Goal: Task Accomplishment & Management: Manage account settings

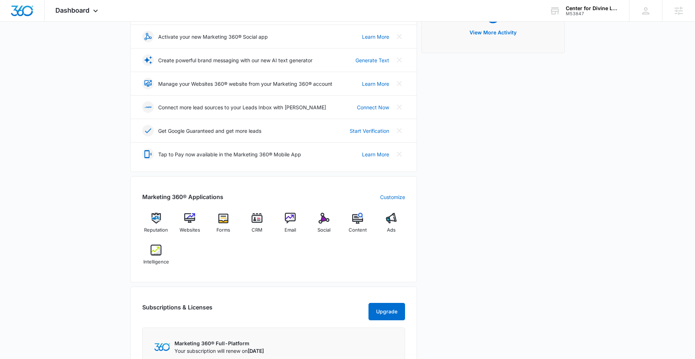
scroll to position [156, 0]
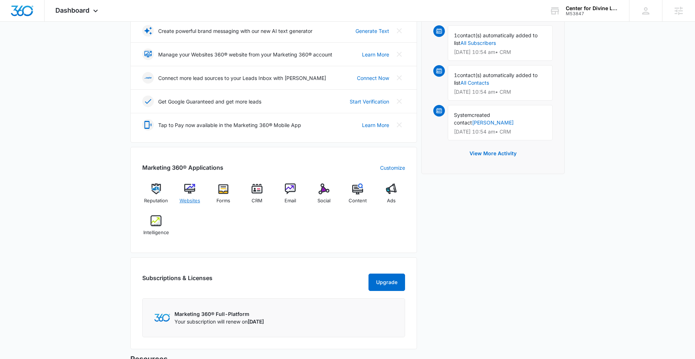
click at [190, 190] on img at bounding box center [189, 189] width 11 height 11
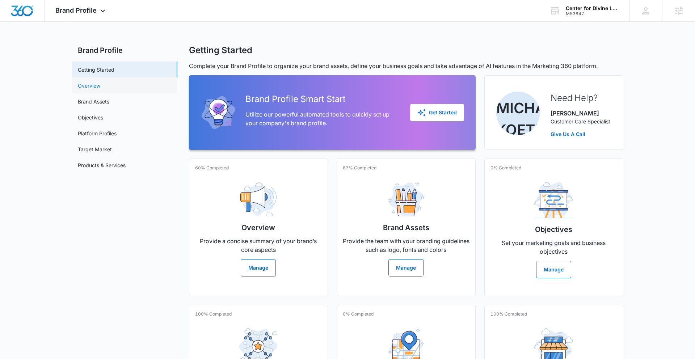
click at [100, 84] on link "Overview" at bounding box center [89, 86] width 22 height 8
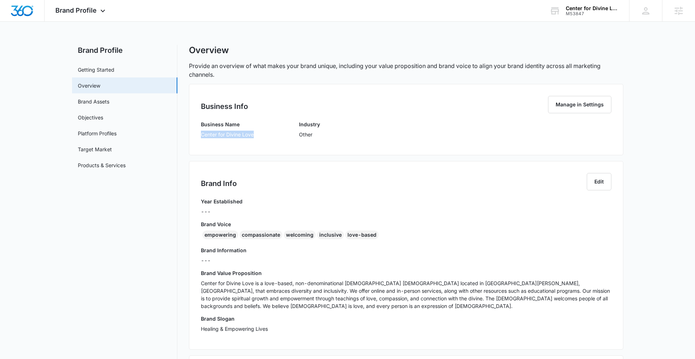
drag, startPoint x: 211, startPoint y: 134, endPoint x: 258, endPoint y: 135, distance: 47.4
click at [259, 135] on div "Business Info Manage in Settings Business Name Center for Divine Love Industry …" at bounding box center [406, 119] width 434 height 71
copy p "Center for Divine Love"
